Goal: Information Seeking & Learning: Learn about a topic

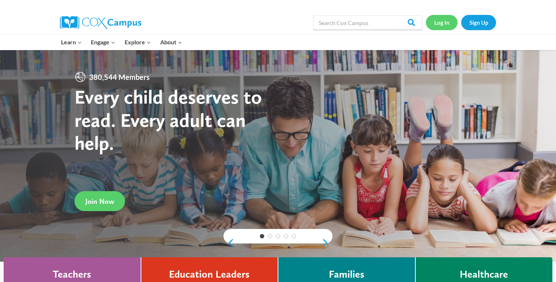
drag, startPoint x: 0, startPoint y: 0, endPoint x: 442, endPoint y: 20, distance: 442.6
click at [442, 20] on link "Log In" at bounding box center [442, 22] width 32 height 15
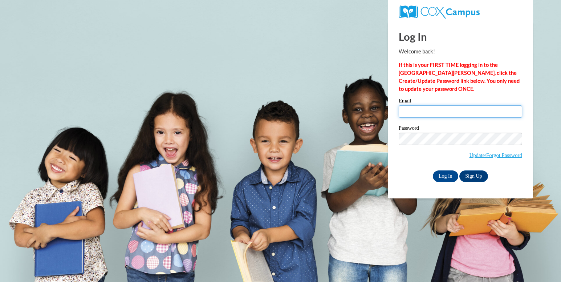
click at [429, 109] on input "Email" at bounding box center [461, 111] width 124 height 12
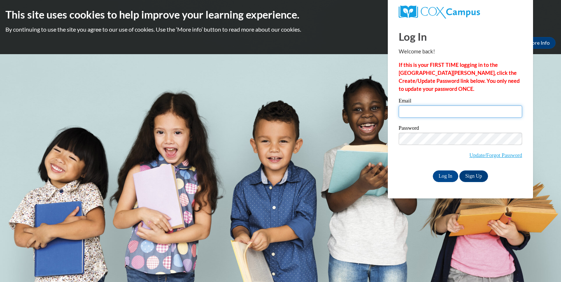
type input "desireewashington951@gmail.com"
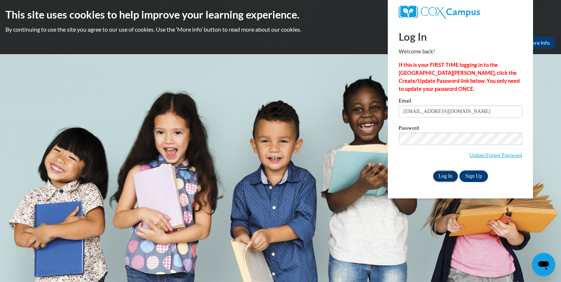
click at [440, 173] on input "Log In" at bounding box center [445, 176] width 25 height 12
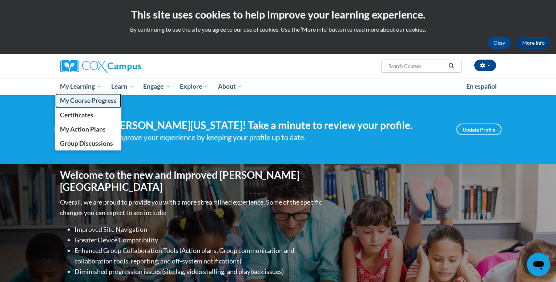
click at [89, 105] on link "My Course Progress" at bounding box center [88, 100] width 66 height 14
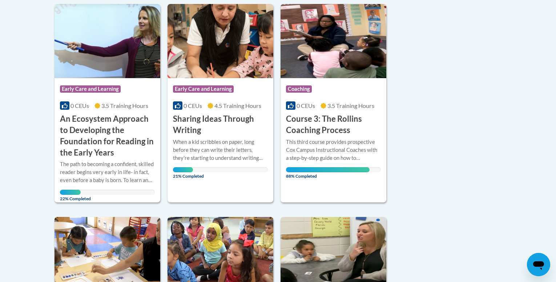
scroll to position [189, 0]
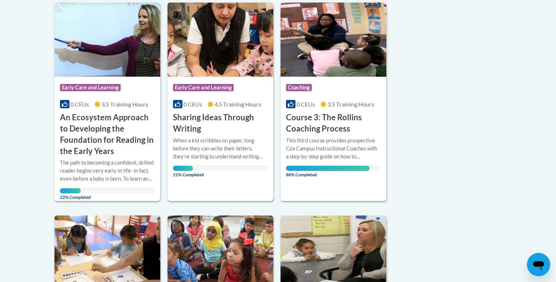
click at [198, 86] on span "Early Care and Learning" at bounding box center [203, 87] width 61 height 7
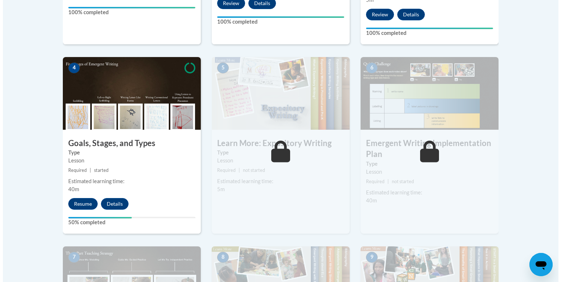
scroll to position [391, 0]
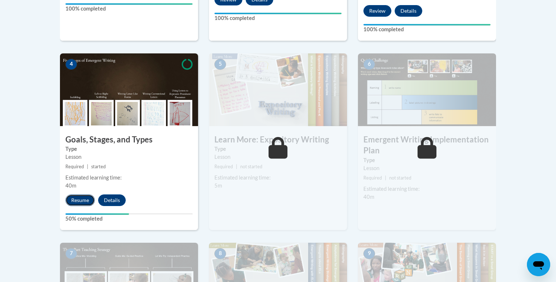
click at [80, 194] on button "Resume" at bounding box center [79, 200] width 29 height 12
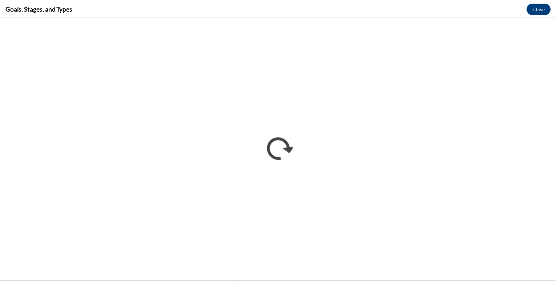
scroll to position [0, 0]
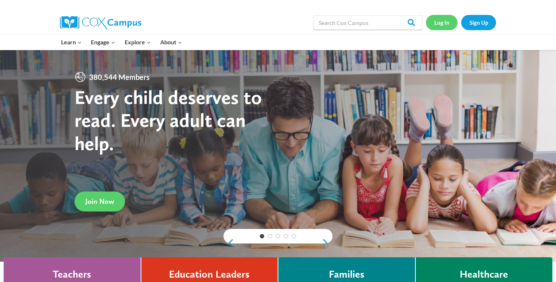
click at [444, 18] on link "Log In" at bounding box center [442, 22] width 32 height 15
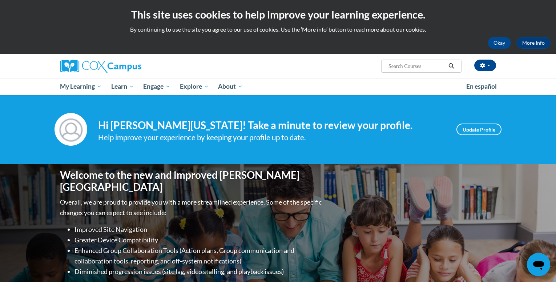
click at [403, 66] on input "Search..." at bounding box center [417, 66] width 58 height 9
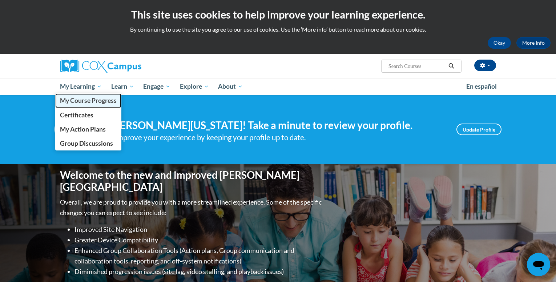
click at [94, 101] on span "My Course Progress" at bounding box center [88, 101] width 57 height 8
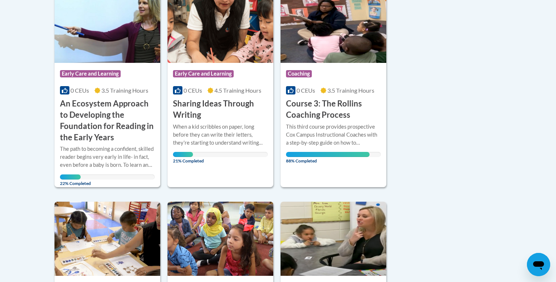
scroll to position [207, 0]
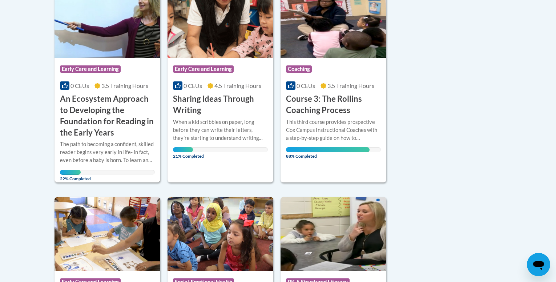
click at [112, 37] on img at bounding box center [107, 21] width 106 height 74
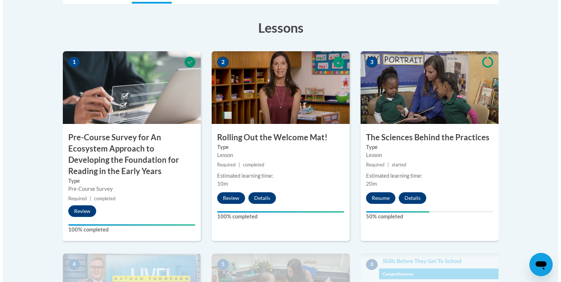
scroll to position [211, 0]
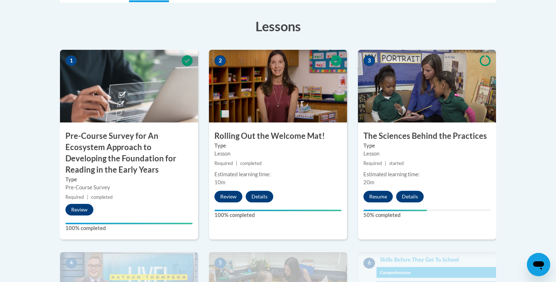
click at [555, 72] on body "This site uses cookies to help improve your learning experience. By continuing …" at bounding box center [278, 286] width 556 height 994
click at [379, 198] on button "Resume" at bounding box center [377, 197] width 29 height 12
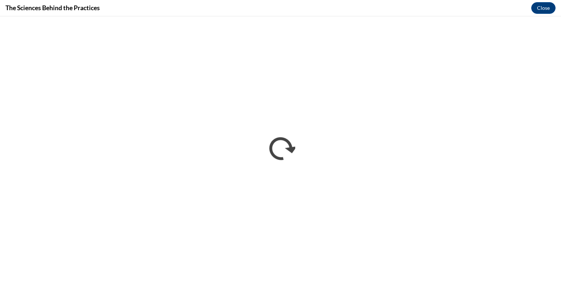
scroll to position [0, 0]
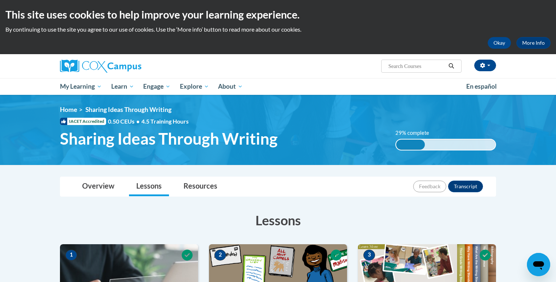
click at [482, 218] on h3 "Lessons" at bounding box center [278, 220] width 436 height 18
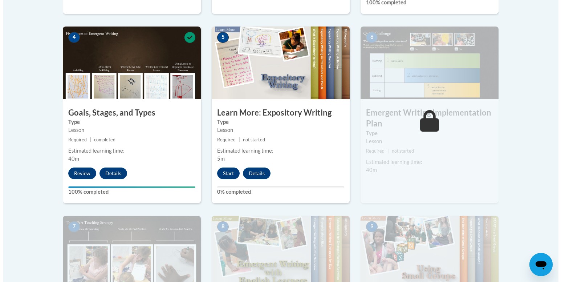
scroll to position [421, 0]
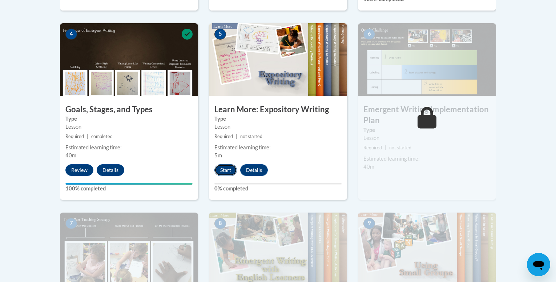
click at [226, 164] on button "Start" at bounding box center [225, 170] width 23 height 12
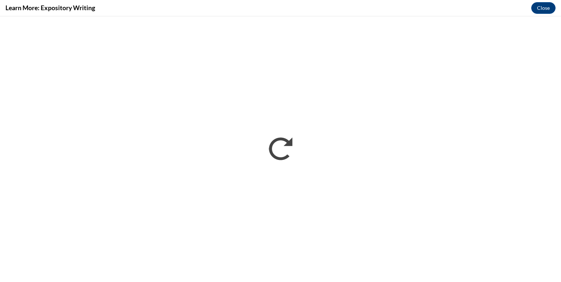
scroll to position [0, 0]
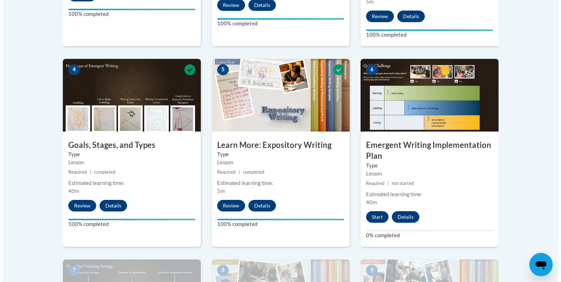
scroll to position [436, 0]
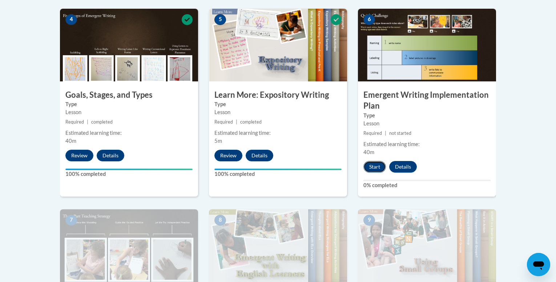
click at [375, 161] on button "Start" at bounding box center [374, 167] width 23 height 12
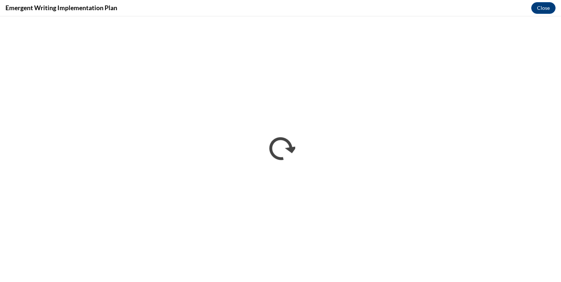
scroll to position [0, 0]
